Goal: Find specific page/section: Find specific page/section

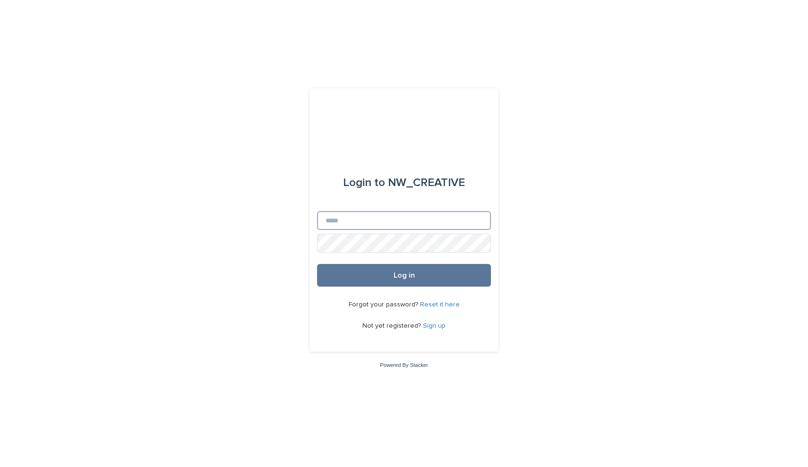
type input "**********"
click at [404, 276] on button "Log in" at bounding box center [404, 275] width 174 height 23
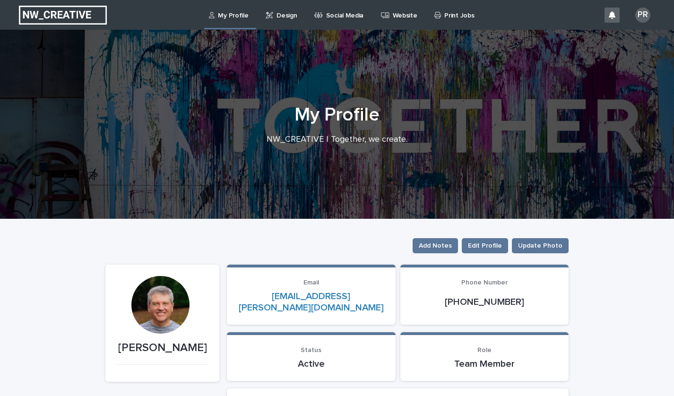
click at [456, 15] on p "Print Jobs" at bounding box center [459, 10] width 30 height 20
